Goal: Information Seeking & Learning: Learn about a topic

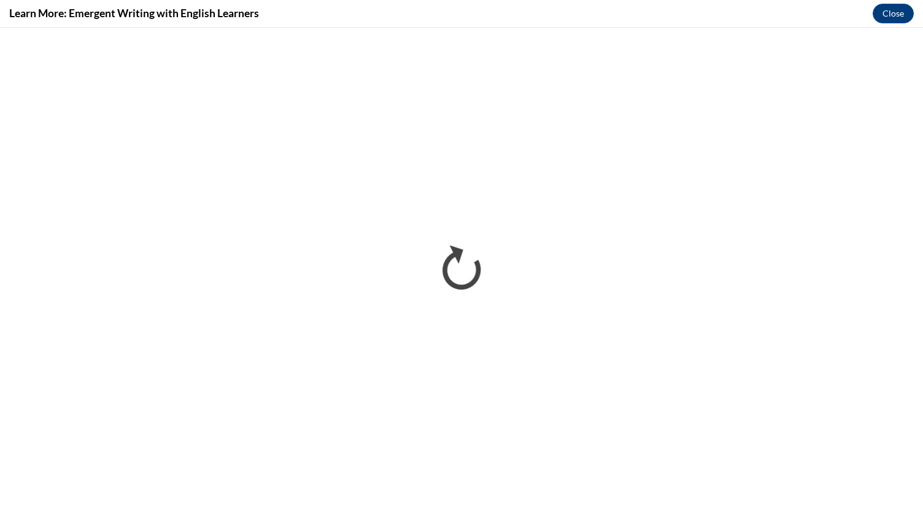
click at [39, 4] on div "Learn More: Emergent Writing with English Learners Close" at bounding box center [461, 14] width 923 height 28
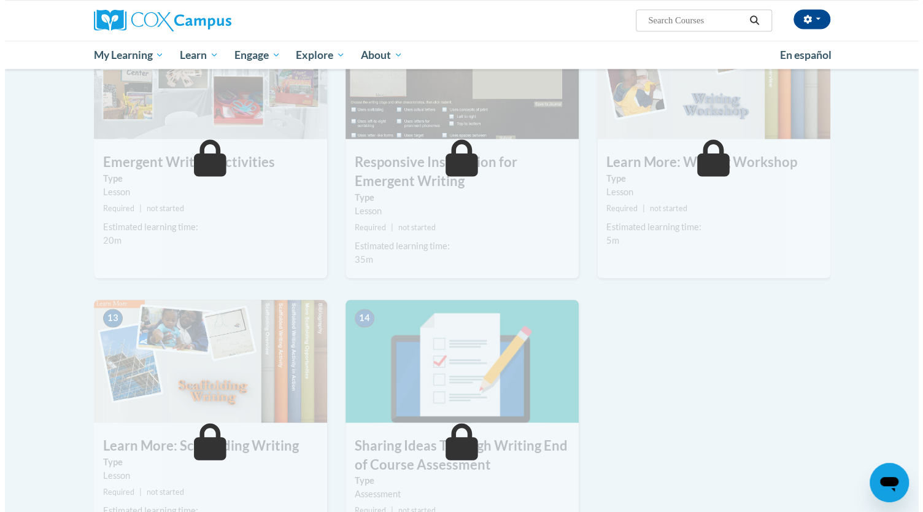
scroll to position [1022, 0]
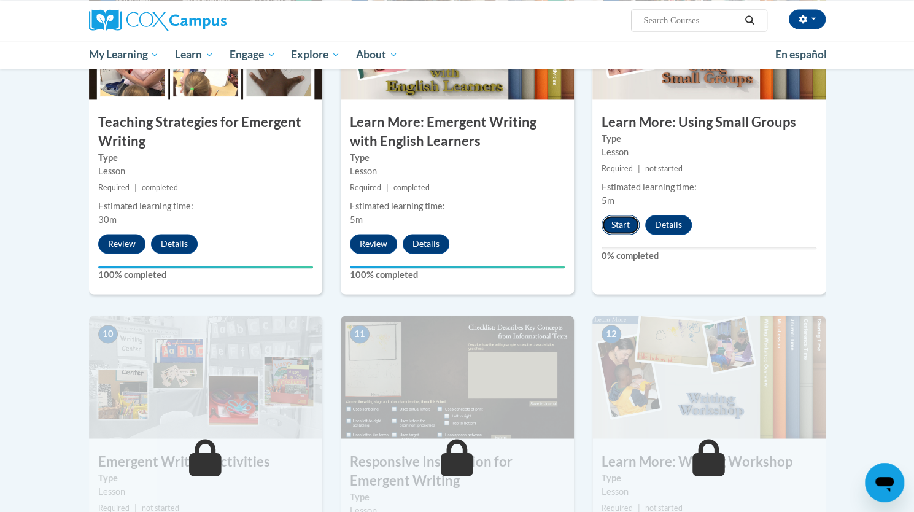
click at [625, 215] on button "Start" at bounding box center [621, 225] width 38 height 20
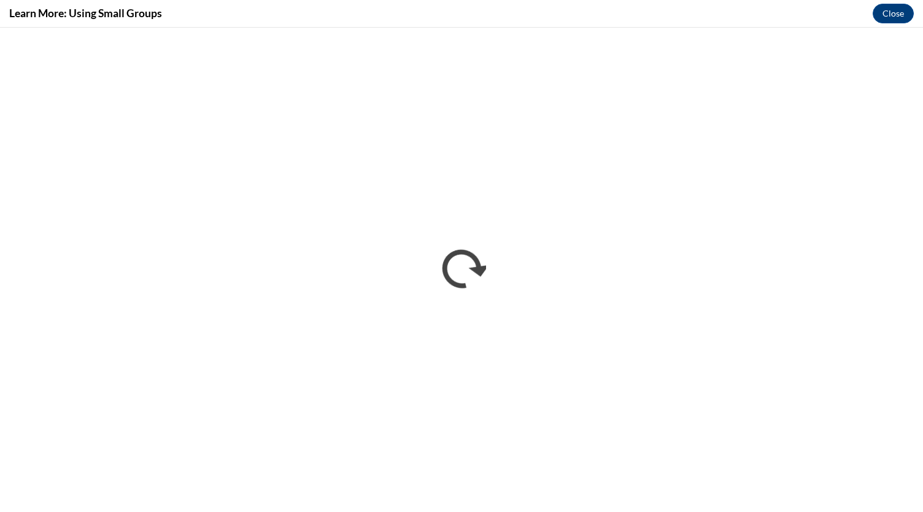
scroll to position [0, 0]
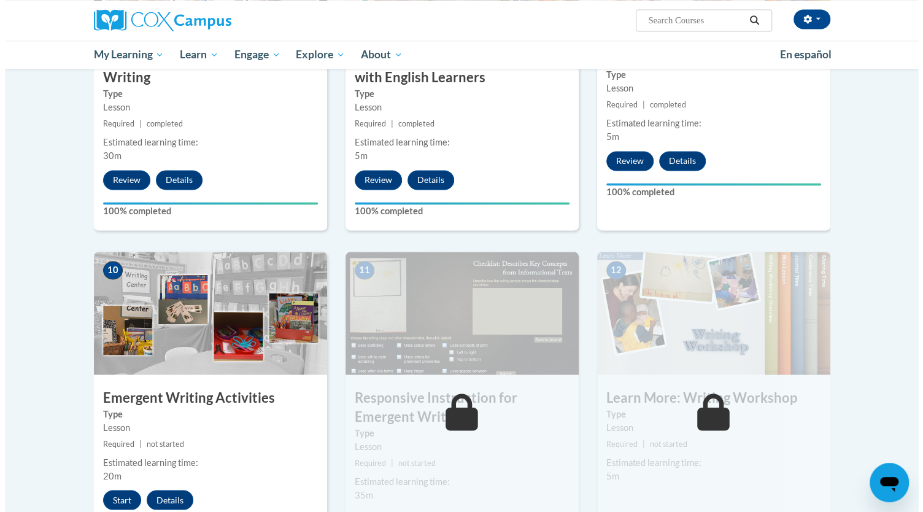
scroll to position [1263, 0]
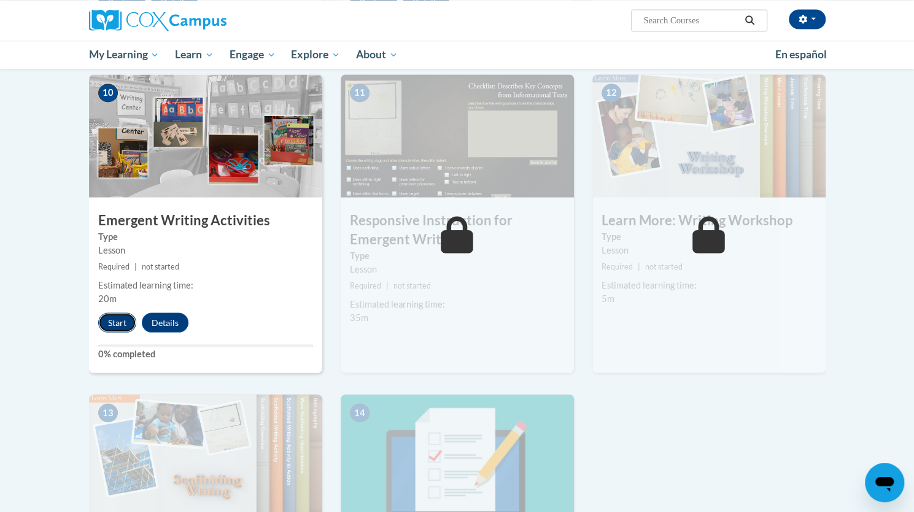
click at [118, 312] on button "Start" at bounding box center [117, 322] width 38 height 20
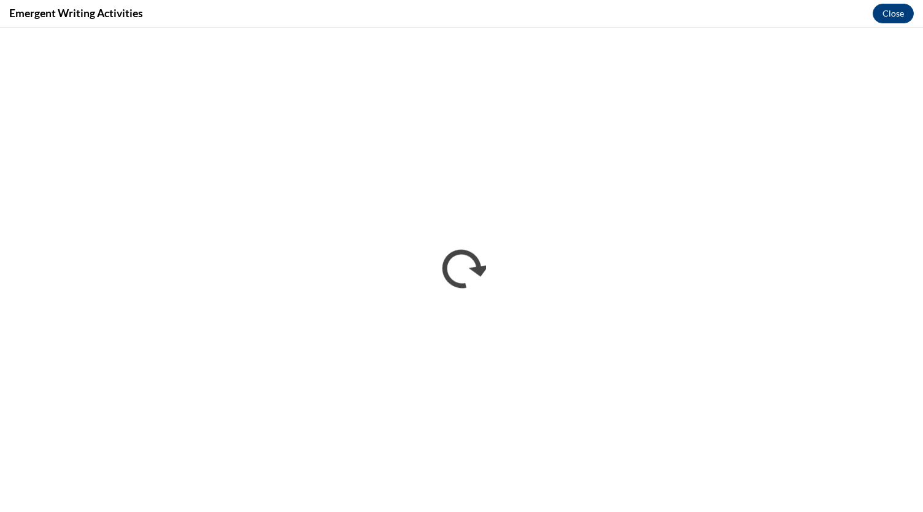
scroll to position [0, 0]
